Goal: Task Accomplishment & Management: Manage account settings

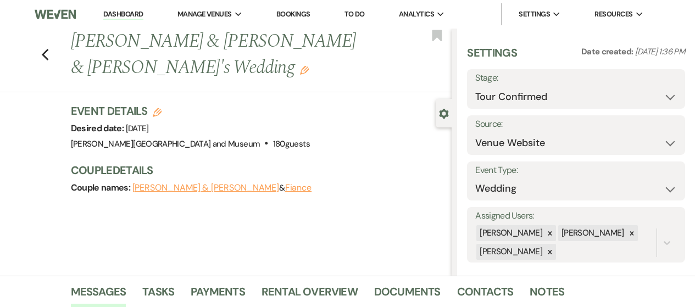
select select "4"
select select "5"
click at [119, 12] on link "Dashboard" at bounding box center [123, 14] width 40 height 10
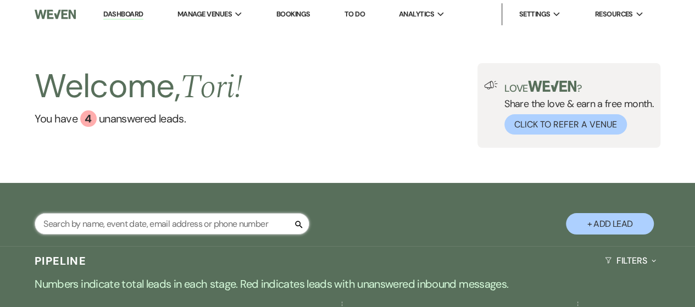
click at [117, 228] on input "text" at bounding box center [172, 223] width 275 height 21
type input "carol"
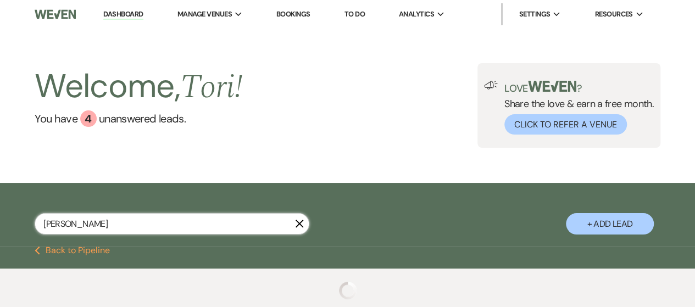
select select "8"
select select "5"
select select "8"
select select "5"
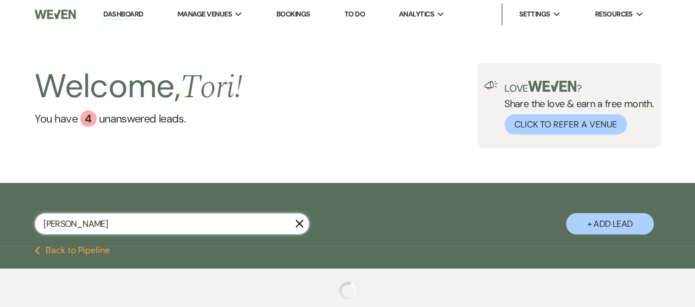
select select "8"
select select "10"
select select "8"
select select "1"
select select "8"
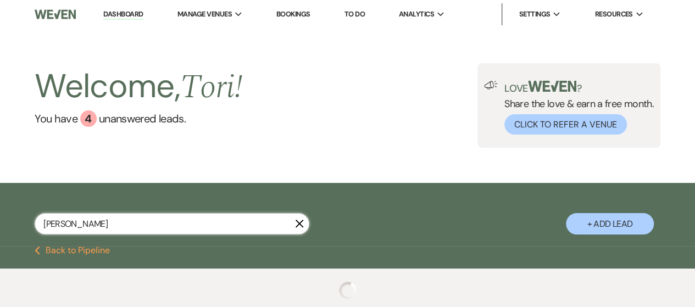
select select "1"
select select "8"
select select "6"
select select "8"
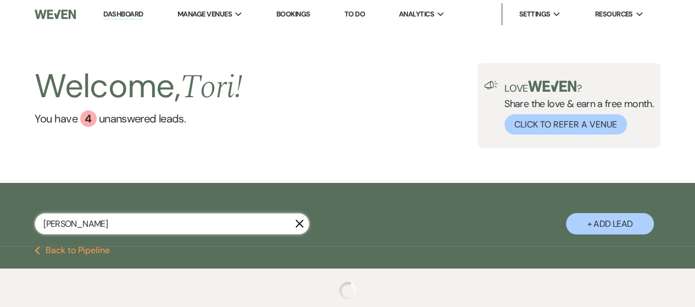
select select "5"
select select "8"
select select "5"
select select "8"
select select "5"
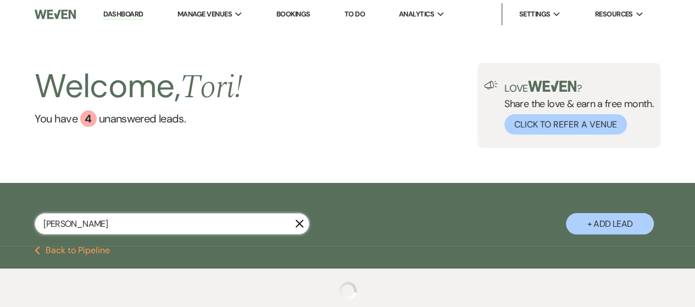
select select "8"
select select "5"
select select "8"
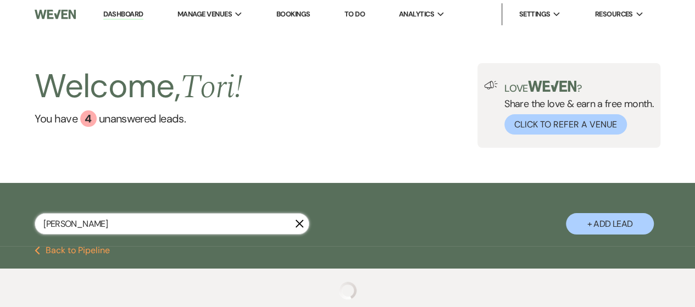
select select "8"
select select "2"
select select "8"
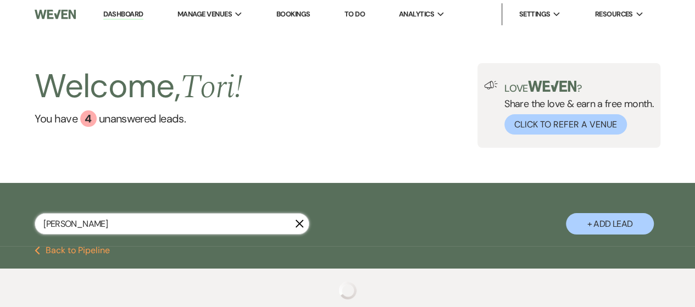
select select "2"
select select "8"
select select "2"
select select "8"
select select "2"
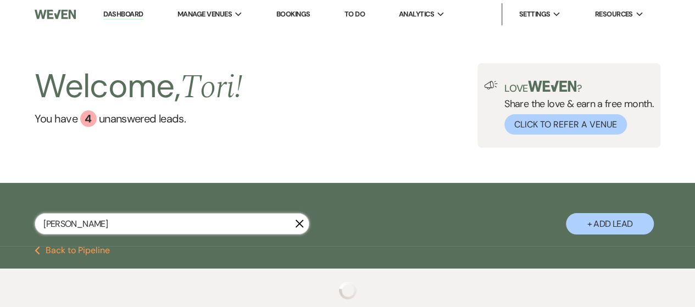
select select "8"
select select "2"
select select "8"
select select "2"
select select "8"
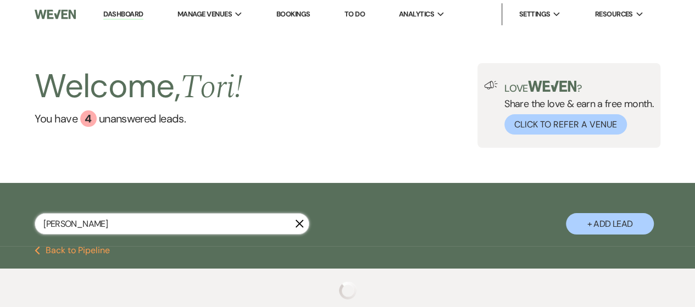
select select "2"
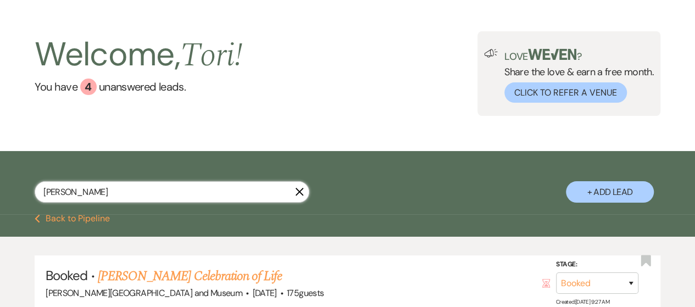
scroll to position [55, 0]
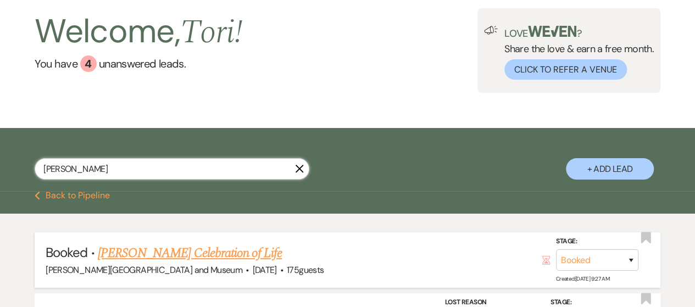
type input "carol"
click at [161, 258] on link "[PERSON_NAME] Celebration of Life" at bounding box center [190, 254] width 184 height 20
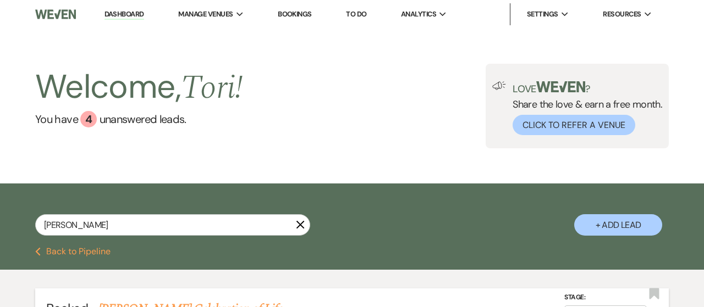
select select "5"
select select "14"
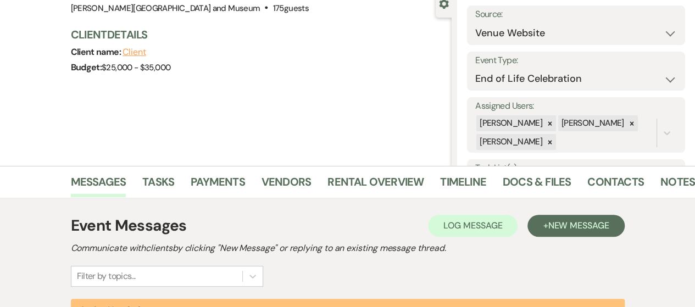
scroll to position [275, 0]
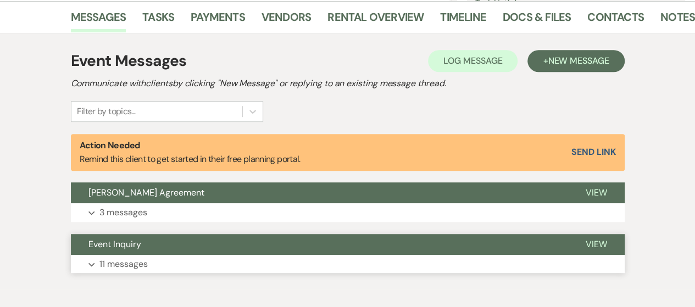
click at [140, 263] on p "11 messages" at bounding box center [124, 264] width 48 height 14
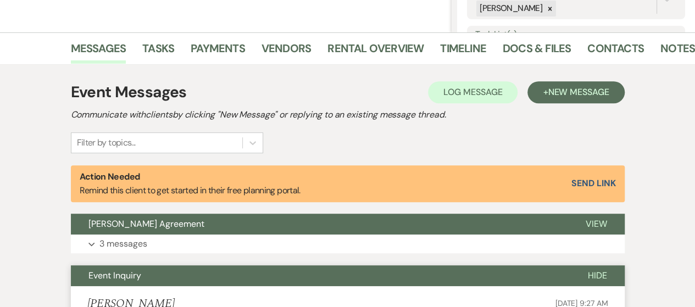
scroll to position [227, 0]
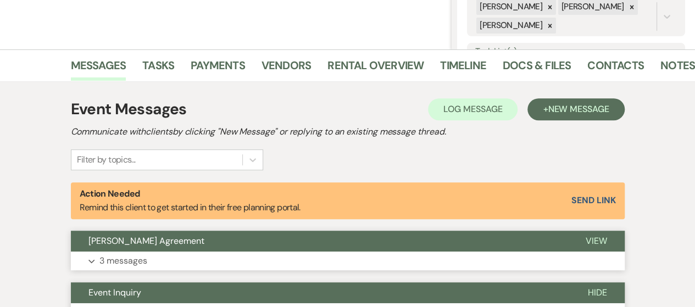
click at [179, 253] on button "Expand 3 messages" at bounding box center [348, 261] width 554 height 19
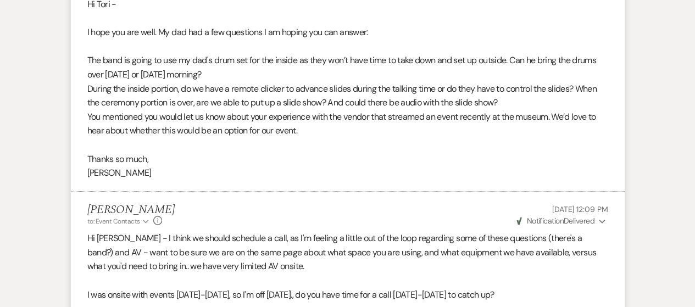
scroll to position [942, 0]
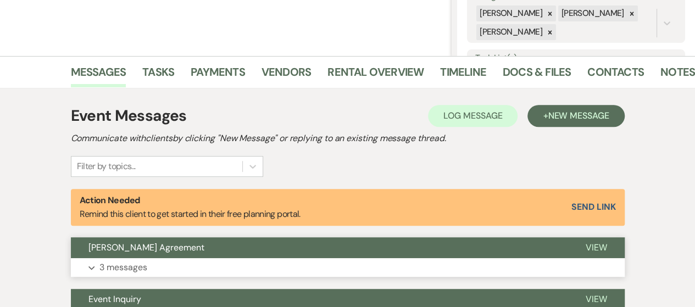
click at [150, 264] on button "Expand 3 messages" at bounding box center [348, 267] width 554 height 19
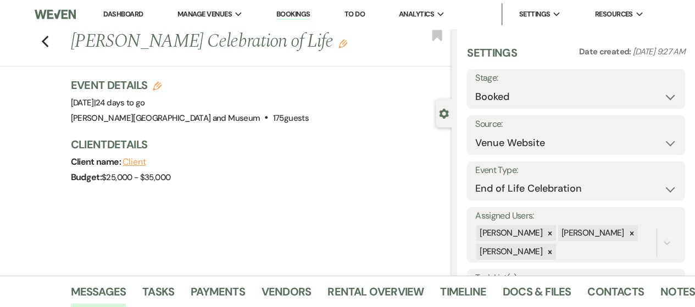
click at [117, 16] on link "Dashboard" at bounding box center [123, 13] width 40 height 9
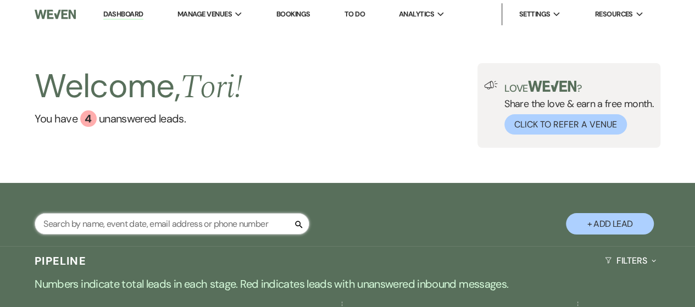
click at [99, 225] on input "text" at bounding box center [172, 223] width 275 height 21
type input "[PERSON_NAME]"
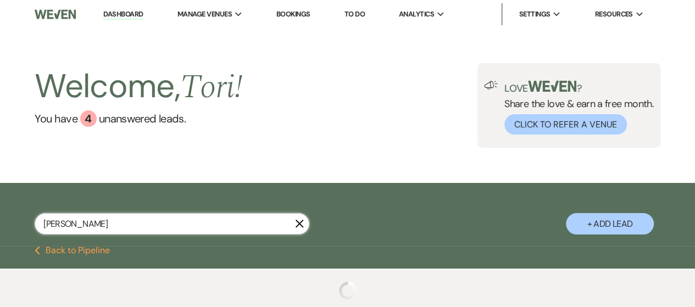
select select "8"
select select "5"
select select "8"
select select "5"
select select "8"
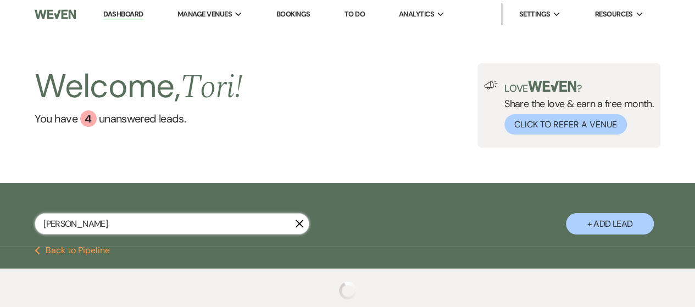
select select "8"
select select "5"
select select "8"
select select "4"
select select "8"
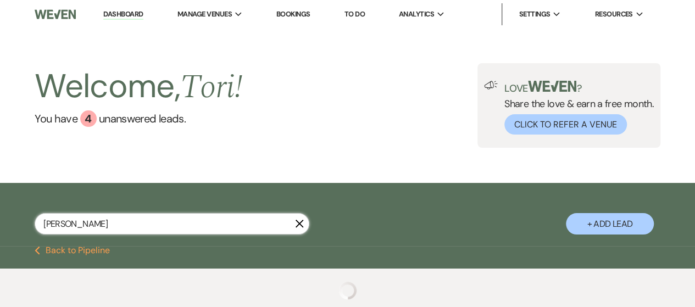
select select "5"
select select "8"
select select "7"
select select "8"
select select "6"
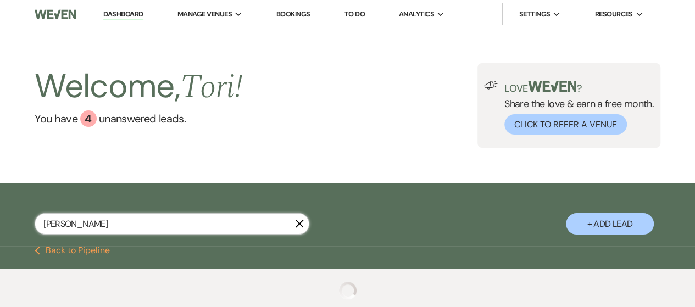
select select "8"
select select "1"
select select "8"
select select "5"
select select "8"
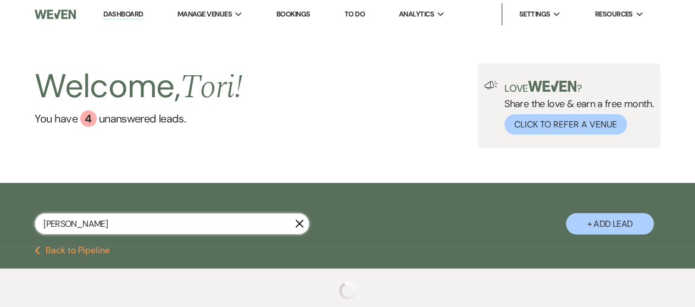
select select "10"
select select "8"
select select "5"
select select "8"
select select "10"
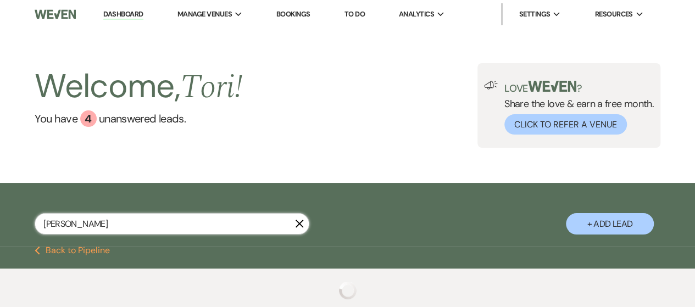
select select "8"
select select "5"
select select "8"
select select "6"
select select "8"
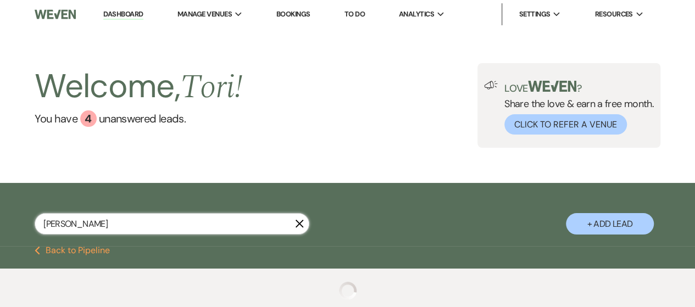
select select "5"
select select "8"
select select "10"
select select "8"
select select "6"
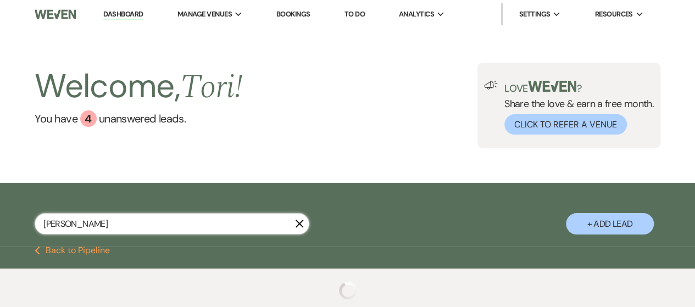
select select "8"
select select "5"
select select "8"
select select "5"
select select "8"
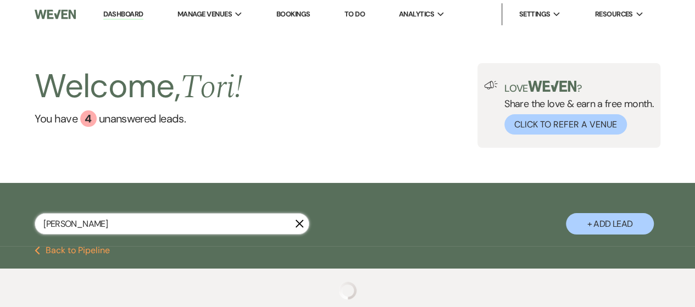
select select "10"
select select "8"
select select "10"
select select "8"
select select "5"
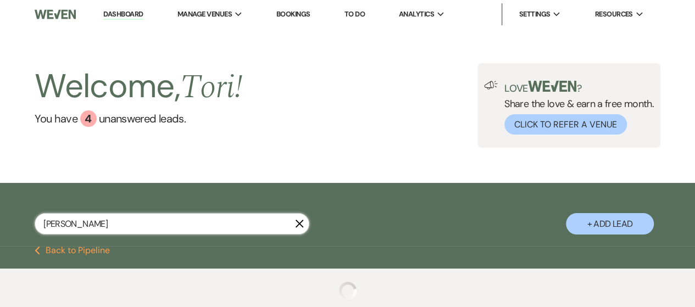
select select "8"
select select "10"
select select "8"
select select "7"
select select "8"
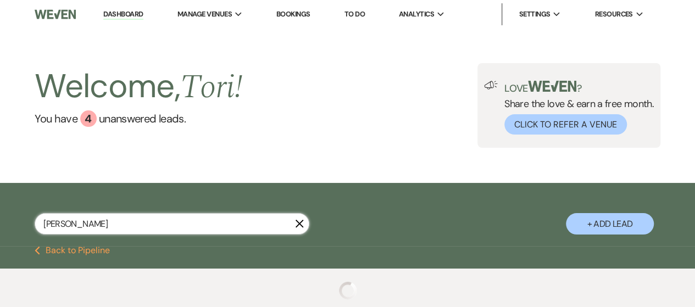
select select "4"
select select "8"
select select "6"
select select "8"
select select "5"
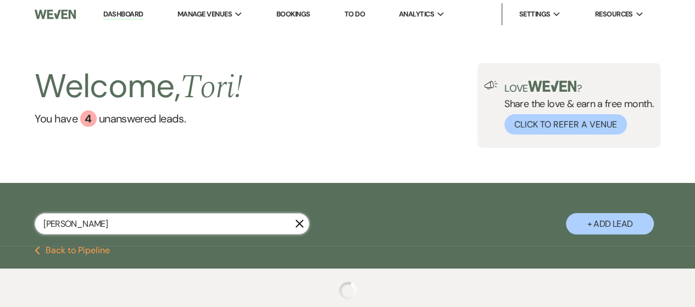
select select "8"
select select "5"
select select "8"
select select "6"
select select "8"
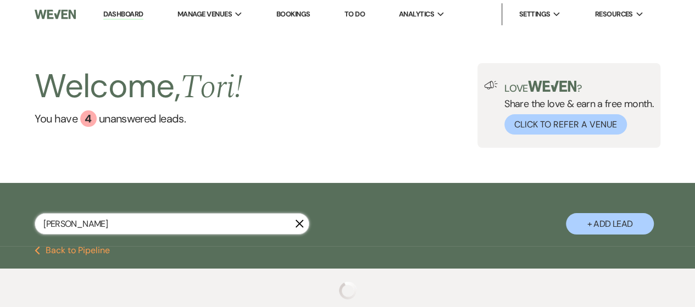
select select "5"
select select "8"
select select "5"
select select "8"
select select "5"
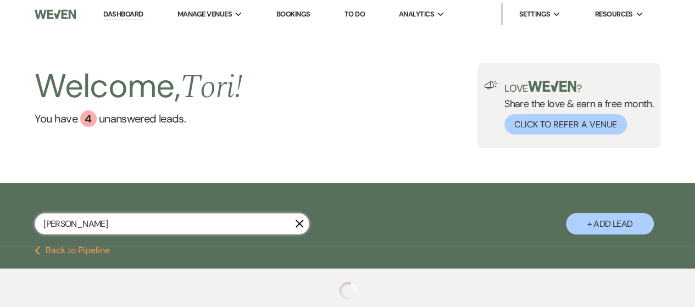
select select "8"
select select "10"
select select "8"
select select "5"
select select "8"
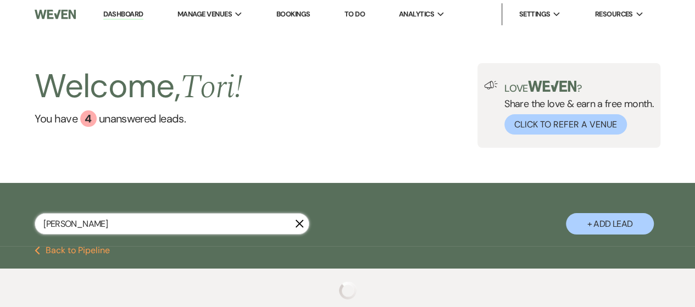
select select "10"
select select "8"
select select "6"
select select "8"
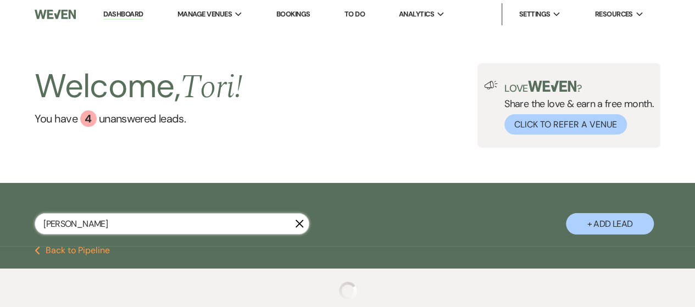
select select "5"
select select "8"
select select "10"
select select "8"
select select "5"
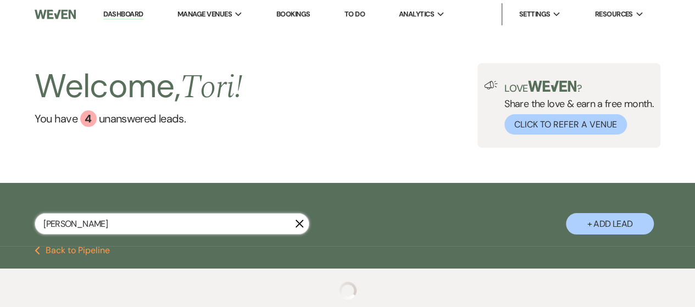
select select "8"
select select "5"
select select "8"
select select "5"
select select "8"
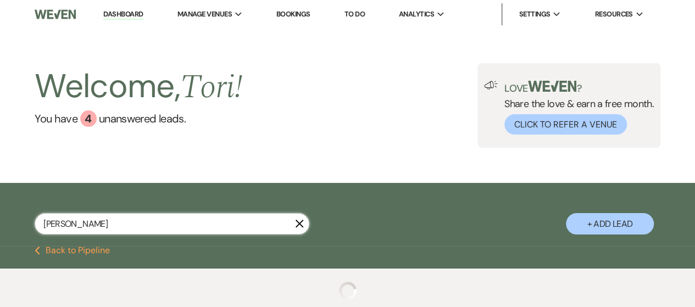
select select "5"
select select "8"
select select "5"
select select "8"
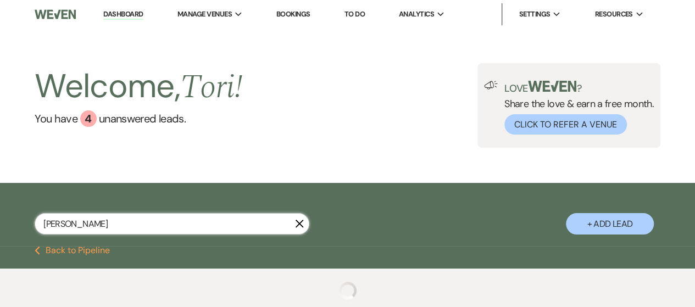
select select "8"
select select "5"
select select "8"
select select "5"
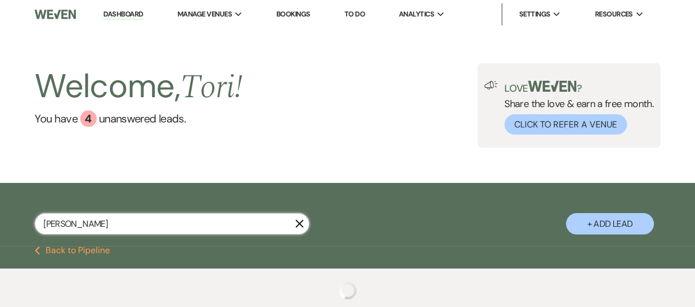
select select "8"
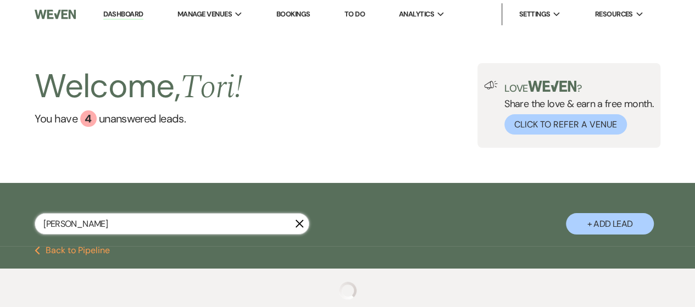
select select "8"
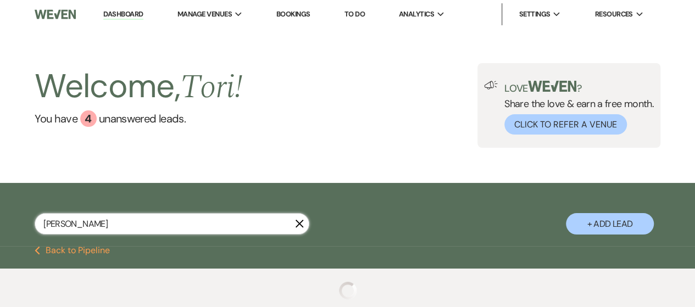
select select "8"
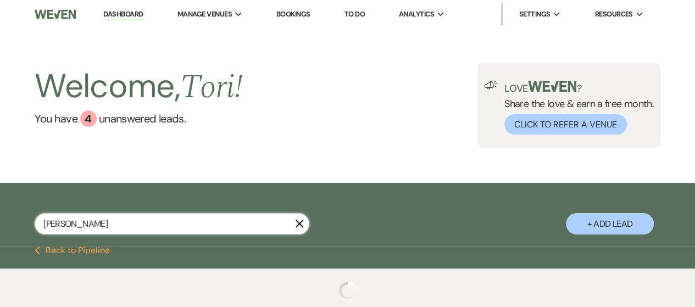
select select "8"
select select "2"
select select "8"
select select "2"
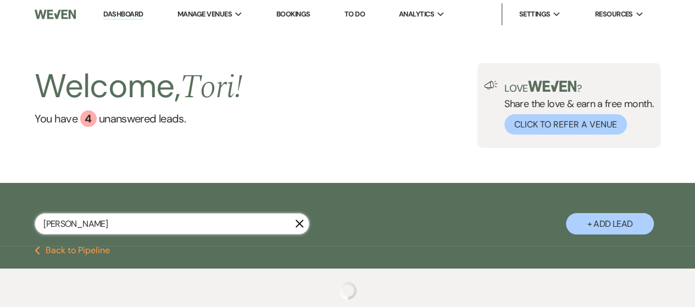
select select "8"
select select "2"
select select "8"
select select "2"
select select "8"
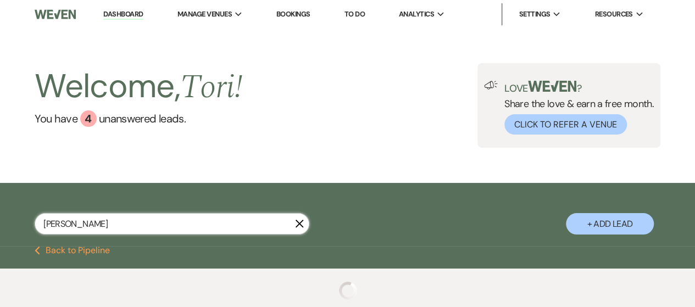
select select "2"
select select "8"
select select "2"
select select "8"
select select "2"
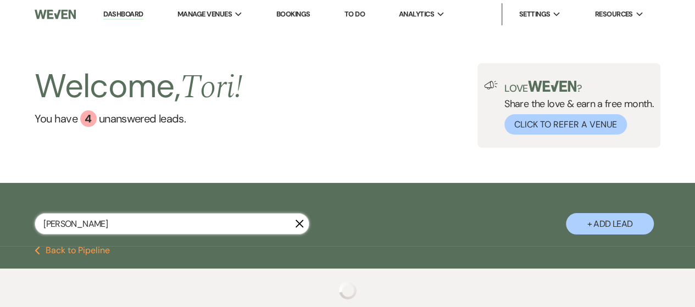
select select "8"
select select "2"
select select "8"
select select "2"
select select "8"
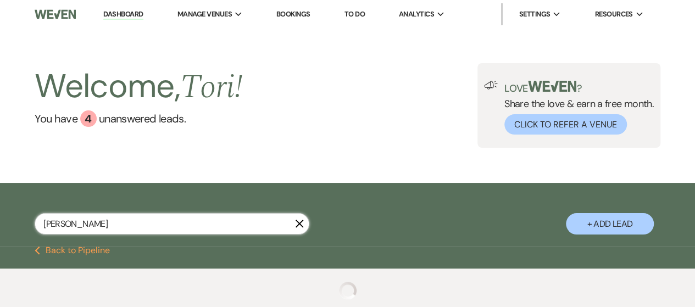
select select "2"
select select "8"
select select "2"
select select "8"
select select "2"
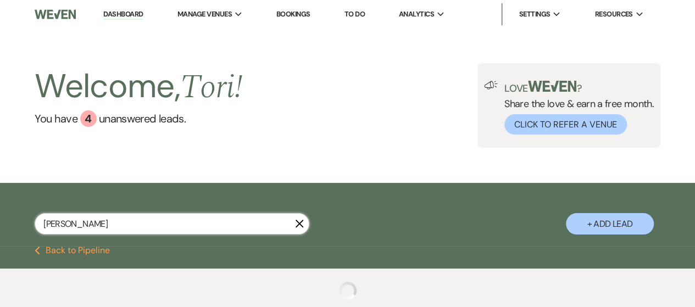
select select "8"
select select "2"
select select "8"
select select "2"
select select "8"
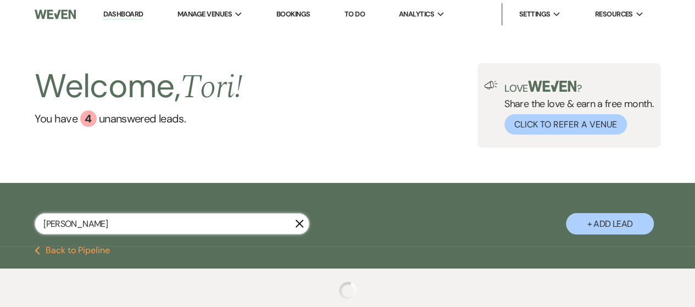
select select "2"
select select "8"
select select "2"
select select "8"
select select "2"
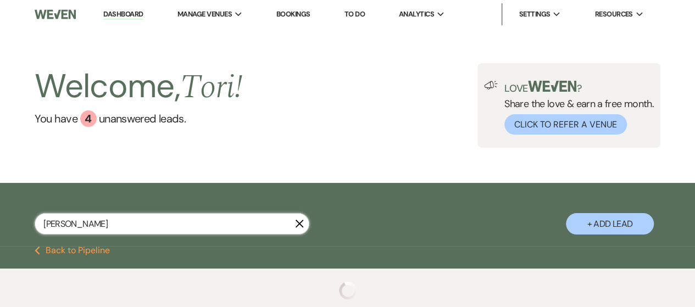
select select "8"
select select "2"
select select "8"
select select "2"
select select "8"
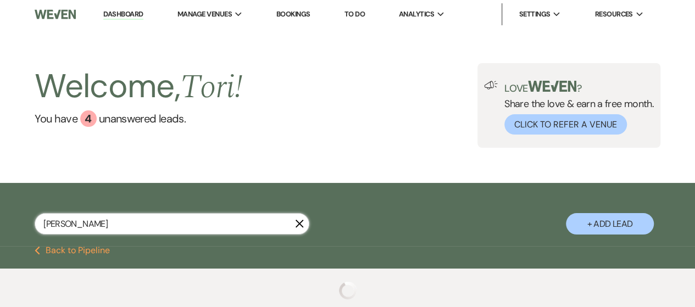
select select "2"
select select "8"
select select "2"
select select "8"
select select "2"
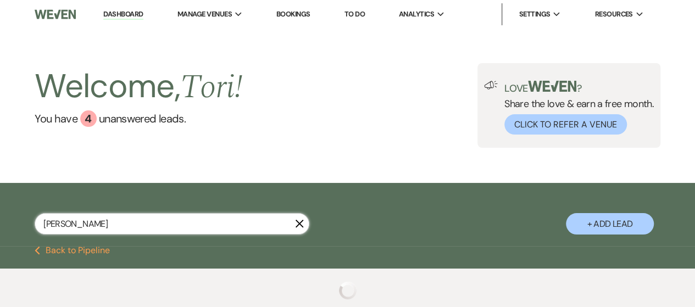
select select "8"
select select "2"
select select "8"
select select "2"
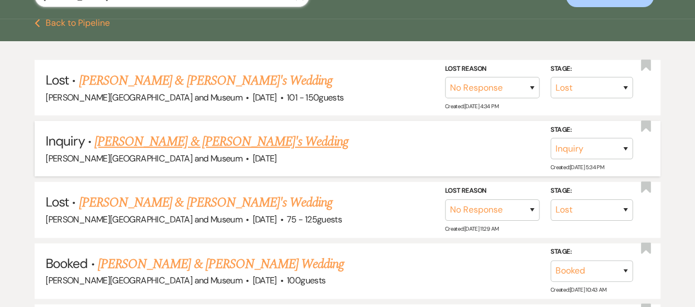
scroll to position [275, 0]
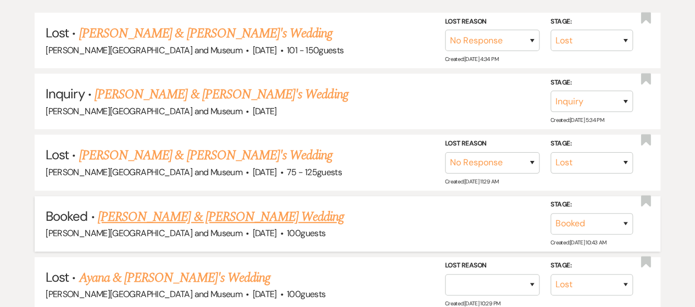
click at [147, 213] on link "[PERSON_NAME] & [PERSON_NAME] Wedding" at bounding box center [221, 217] width 246 height 20
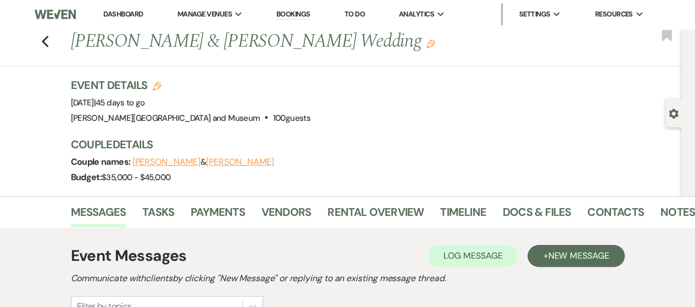
drag, startPoint x: 111, startPoint y: 43, endPoint x: 324, endPoint y: 41, distance: 213.3
click at [357, 39] on h1 "[PERSON_NAME] & [PERSON_NAME] Wedding Edit" at bounding box center [313, 42] width 484 height 26
click at [129, 47] on h1 "[PERSON_NAME] & [PERSON_NAME] Wedding Edit" at bounding box center [313, 42] width 484 height 26
drag, startPoint x: 75, startPoint y: 42, endPoint x: 417, endPoint y: 43, distance: 342.0
click at [428, 42] on h1 "[PERSON_NAME] & [PERSON_NAME] Wedding Edit" at bounding box center [313, 42] width 484 height 26
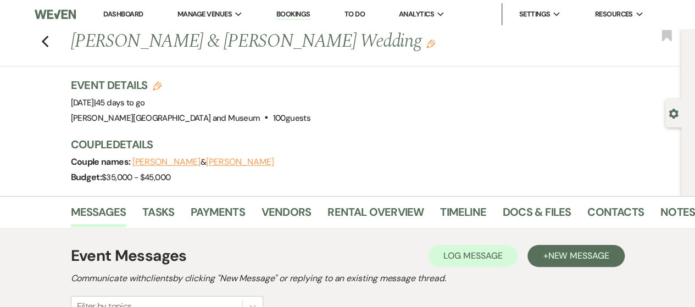
click at [412, 42] on h1 "[PERSON_NAME] & [PERSON_NAME] Wedding Edit" at bounding box center [313, 42] width 484 height 26
click at [100, 46] on h1 "[PERSON_NAME] & [PERSON_NAME] Wedding Edit" at bounding box center [313, 42] width 484 height 26
drag, startPoint x: 76, startPoint y: 46, endPoint x: 438, endPoint y: 41, distance: 361.2
click at [439, 40] on h1 "[PERSON_NAME] & [PERSON_NAME] Wedding Edit" at bounding box center [313, 42] width 484 height 26
copy h1 "[PERSON_NAME] & [PERSON_NAME] Wedding"
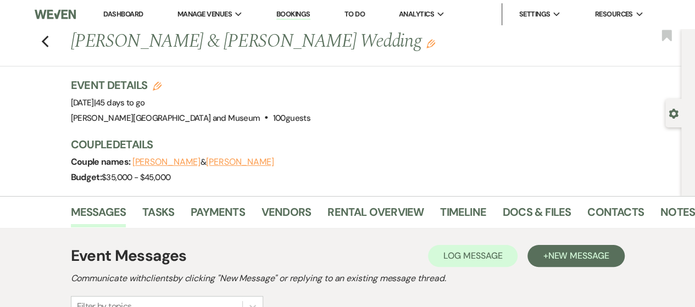
click at [136, 13] on link "Dashboard" at bounding box center [123, 13] width 40 height 9
